Goal: Task Accomplishment & Management: Use online tool/utility

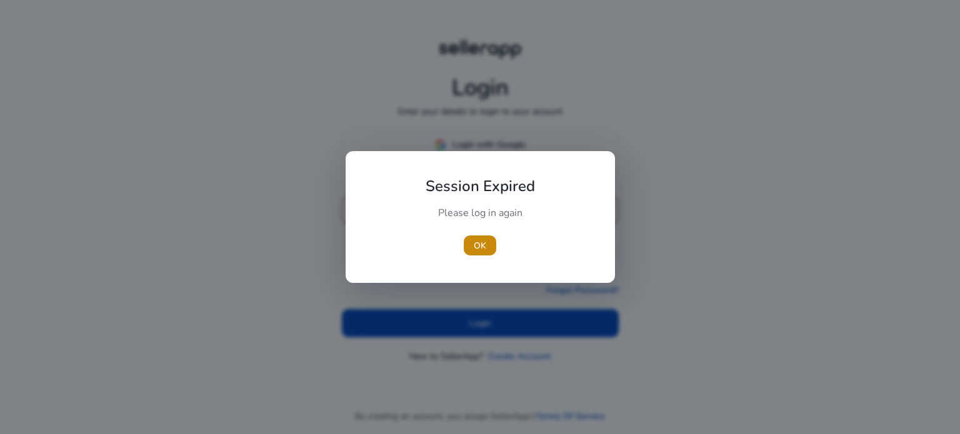
type input "**********"
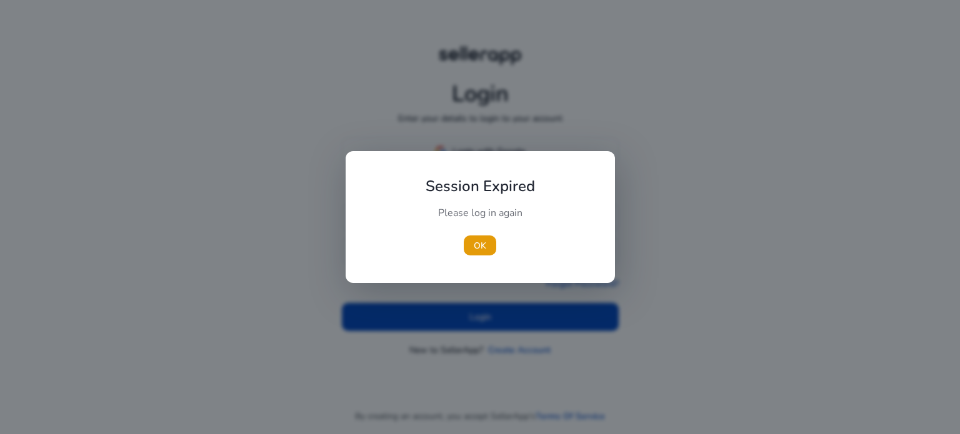
click at [458, 228] on div "Please log in again" at bounding box center [480, 219] width 139 height 26
click at [494, 251] on span "button" at bounding box center [480, 246] width 33 height 30
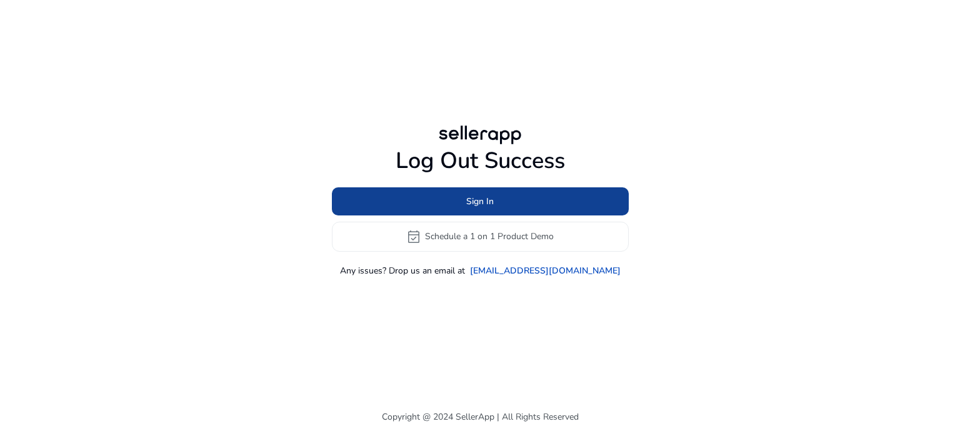
click at [495, 204] on span at bounding box center [480, 201] width 297 height 30
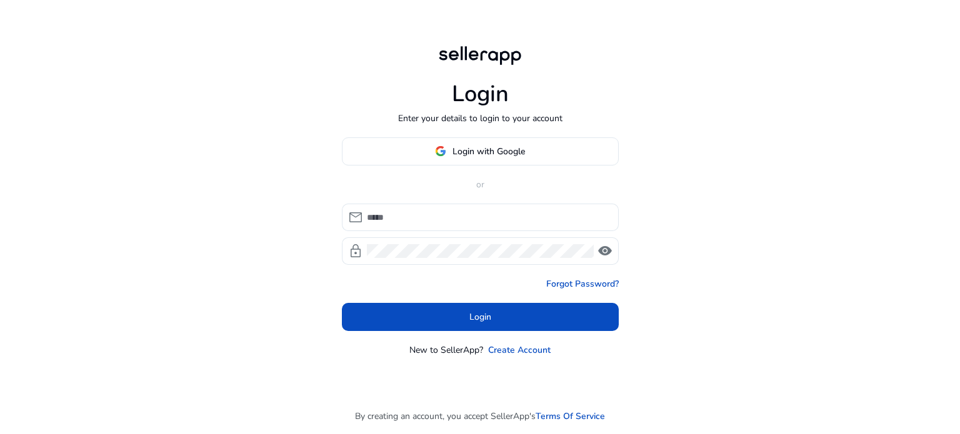
type input "**********"
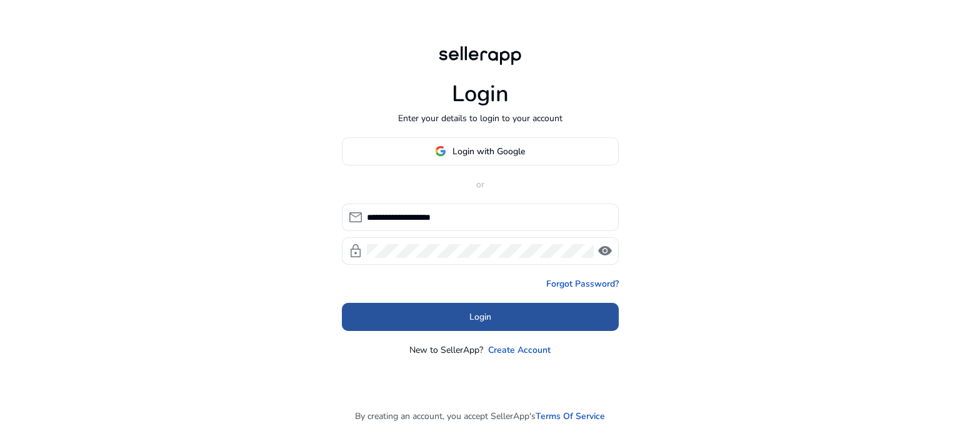
click at [483, 319] on span "Login" at bounding box center [480, 317] width 22 height 13
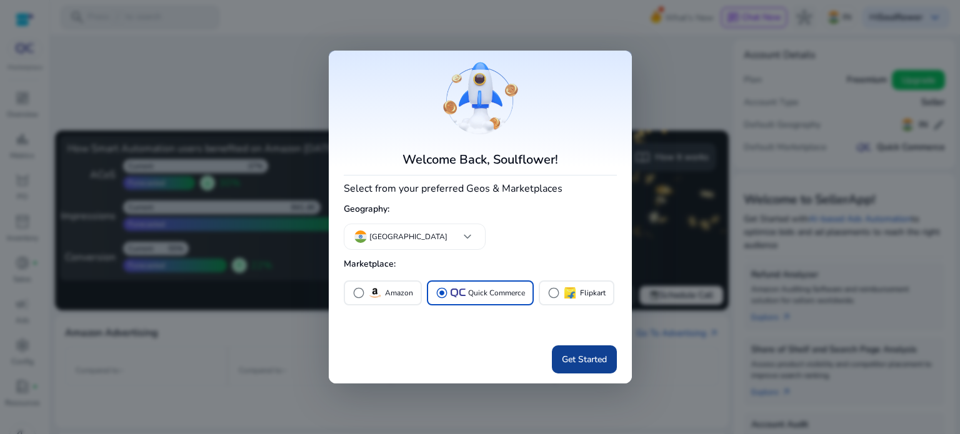
click at [578, 349] on span at bounding box center [584, 360] width 65 height 30
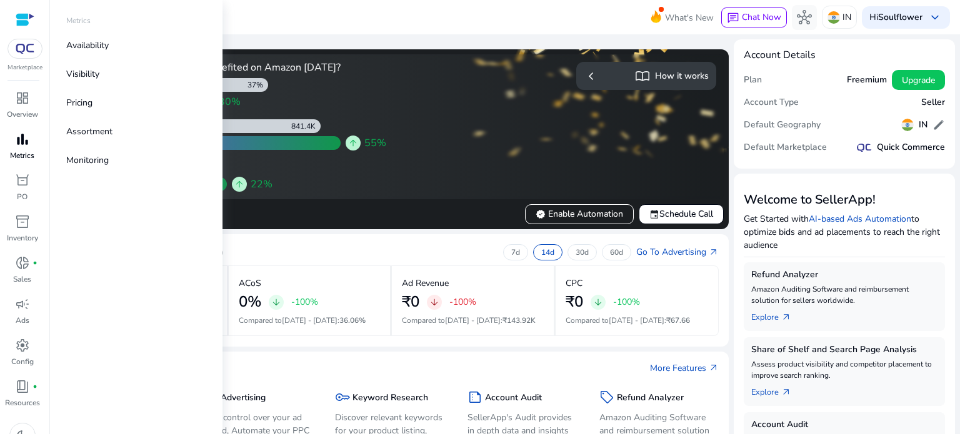
click at [28, 141] on span "bar_chart" at bounding box center [22, 139] width 15 height 15
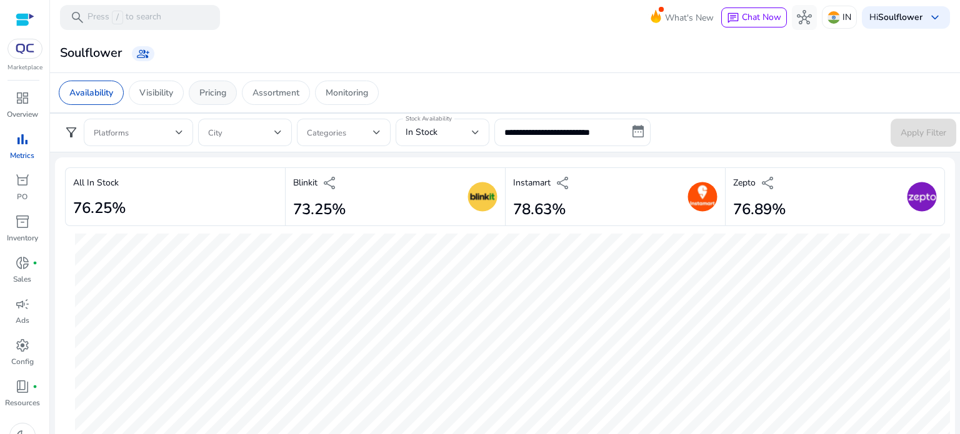
click at [221, 86] on p "Pricing" at bounding box center [212, 92] width 27 height 13
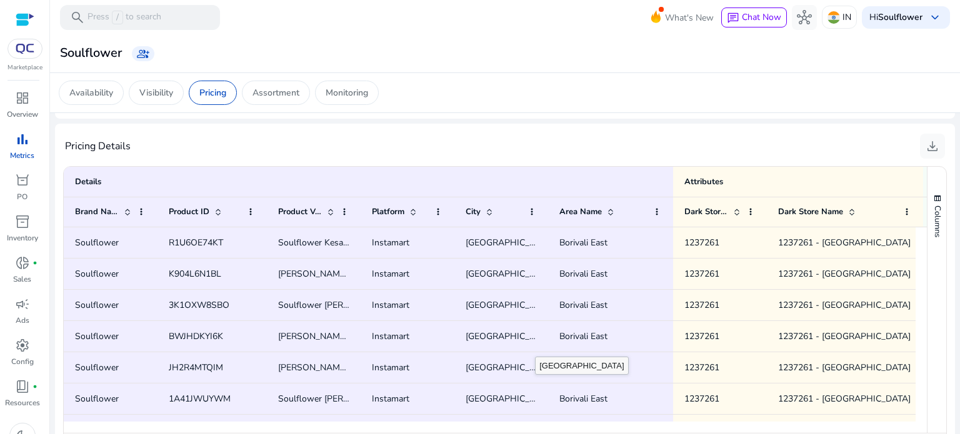
scroll to position [762, 0]
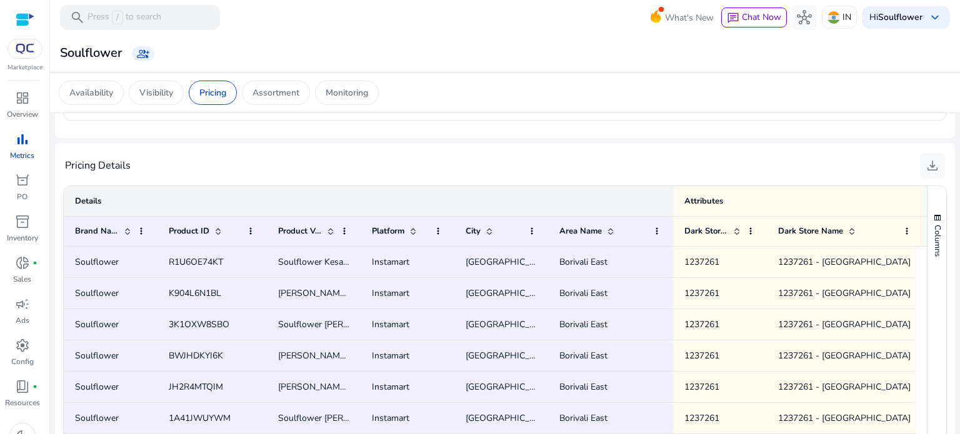
click at [618, 194] on div "Details" at bounding box center [368, 202] width 587 height 18
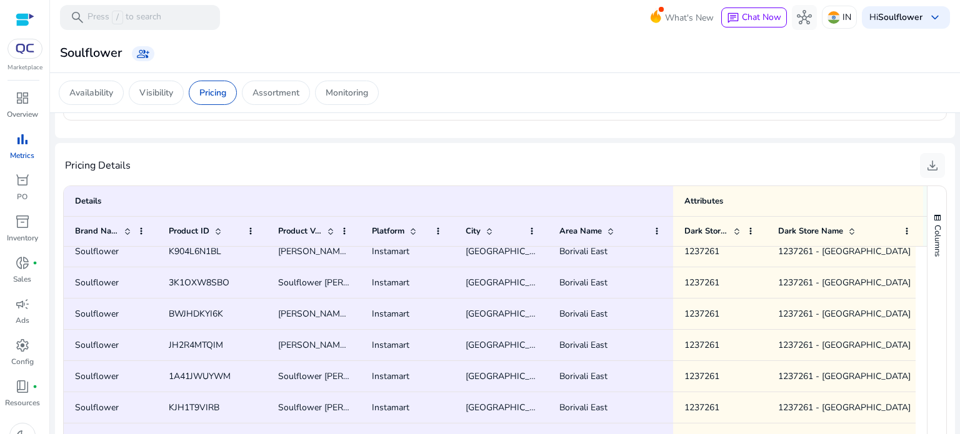
scroll to position [39, 0]
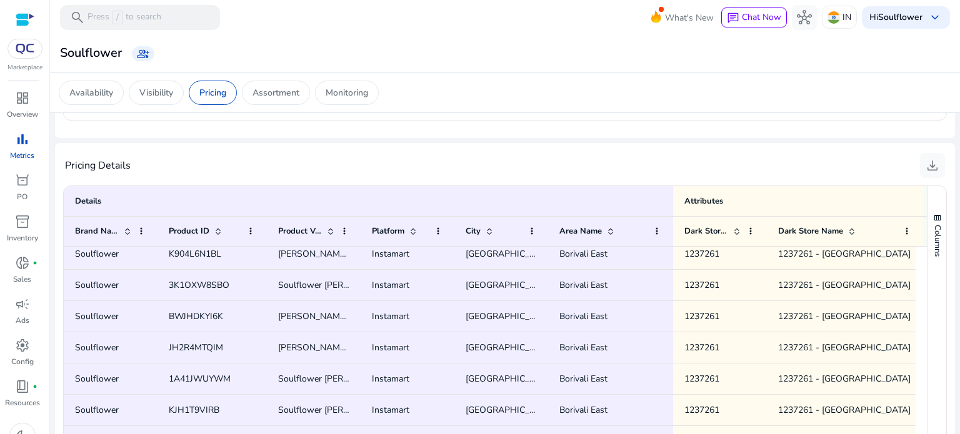
click at [928, 160] on span "download" at bounding box center [932, 165] width 15 height 15
